Goal: Find specific page/section: Find specific page/section

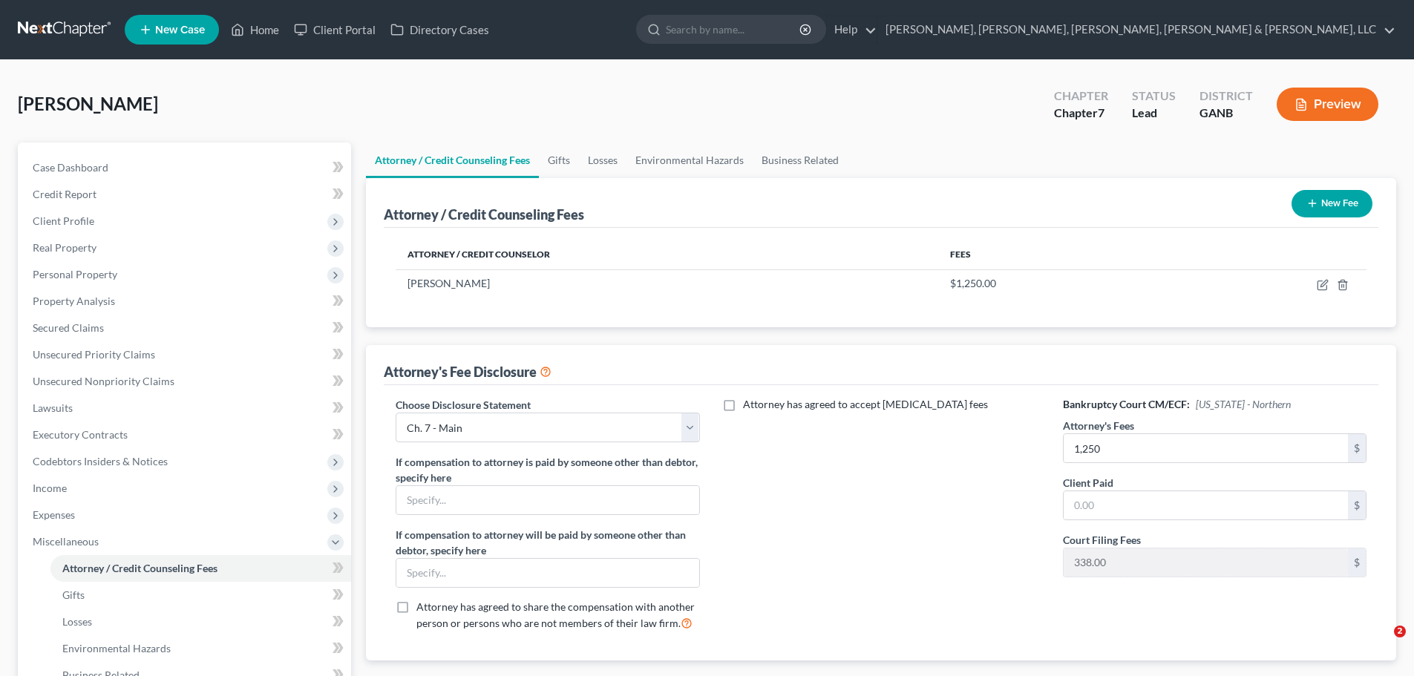
select select "1"
click at [802, 35] on input "search" at bounding box center [734, 29] width 136 height 27
click at [826, 43] on div at bounding box center [731, 29] width 190 height 29
click at [802, 31] on input "search" at bounding box center [734, 29] width 136 height 27
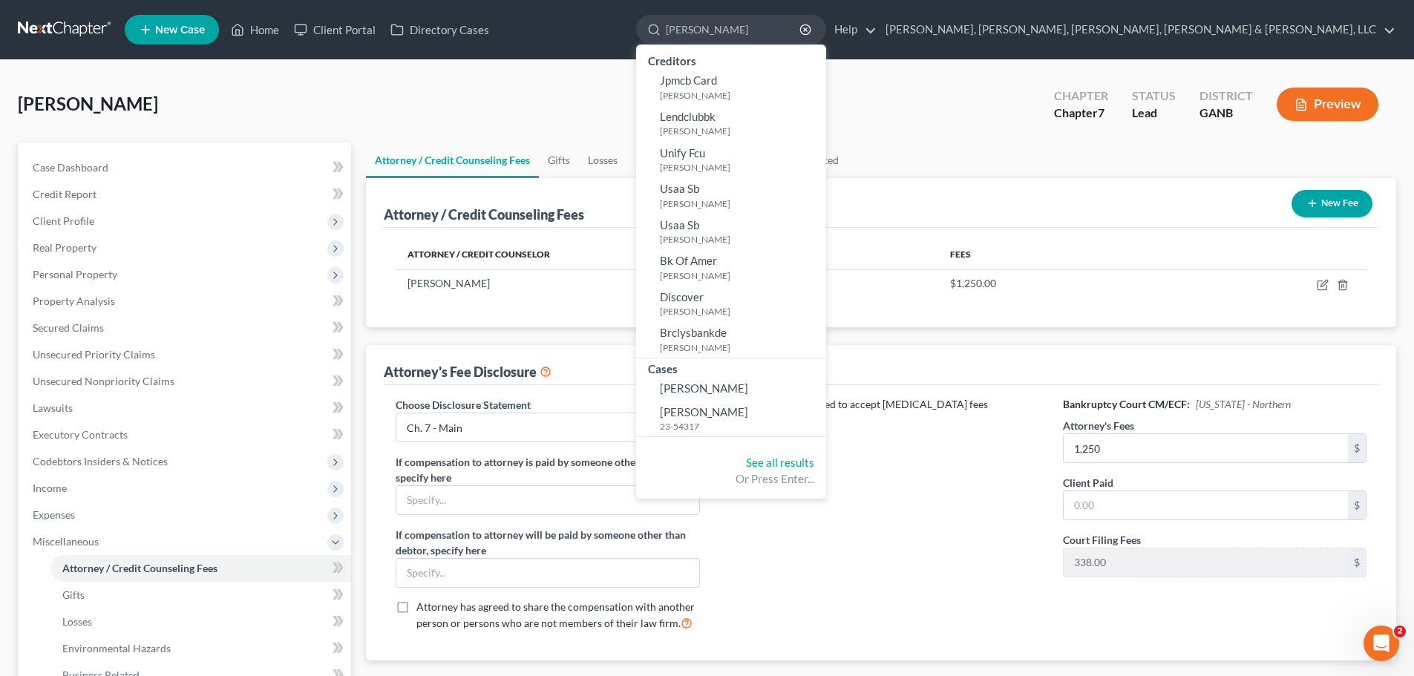
drag, startPoint x: 990, startPoint y: 35, endPoint x: 682, endPoint y: -7, distance: 311.0
click at [682, 0] on html "Home New Case Client Portal Directory Cases [PERSON_NAME], [PERSON_NAME], [PERS…" at bounding box center [707, 461] width 1414 height 923
type input "[PERSON_NAME]"
click at [246, 30] on link "Home" at bounding box center [254, 29] width 63 height 27
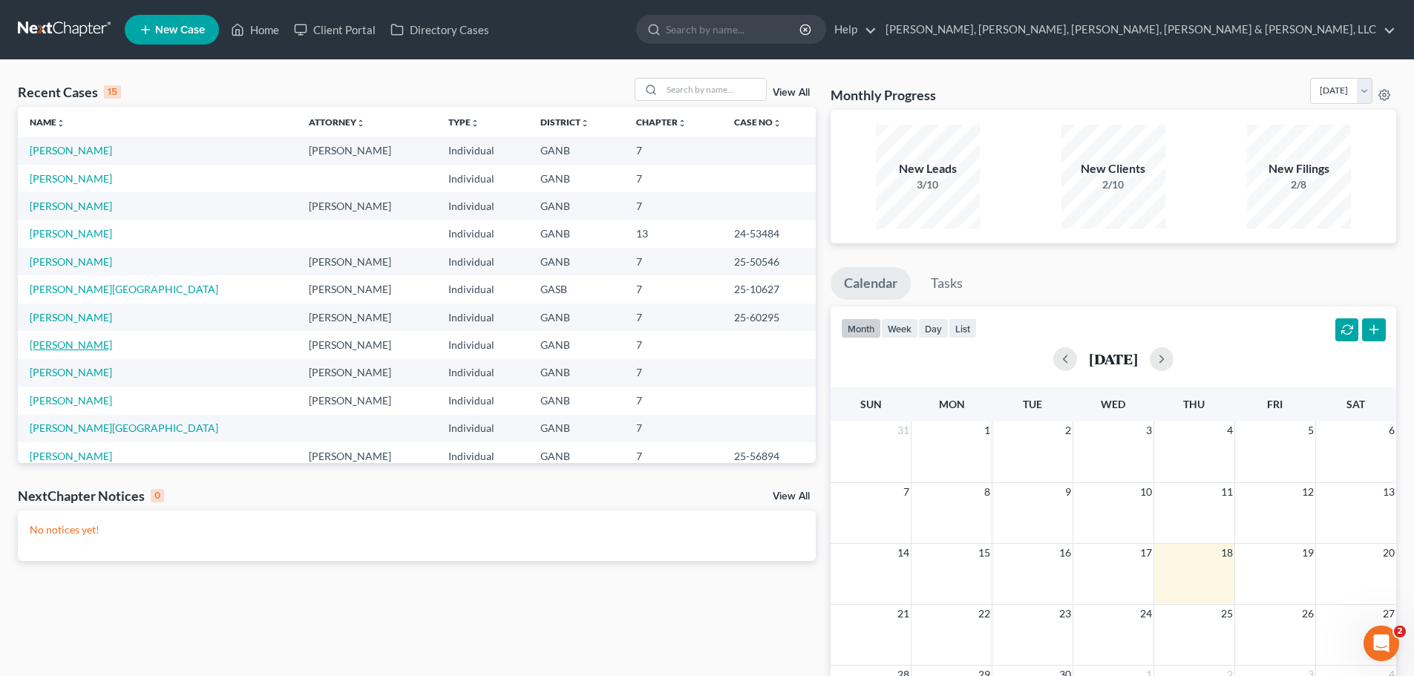
click at [75, 344] on link "[PERSON_NAME]" at bounding box center [71, 345] width 82 height 13
